Goal: Information Seeking & Learning: Check status

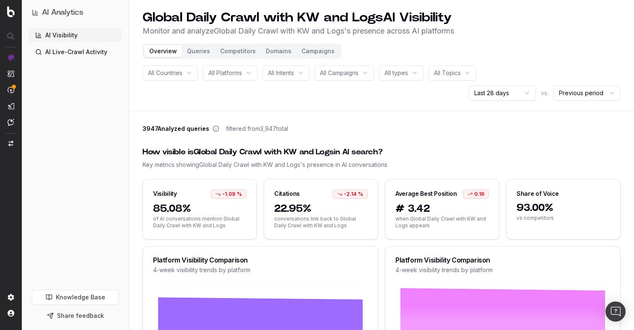
click at [197, 51] on button "Queries" at bounding box center [198, 51] width 33 height 12
